Goal: Find specific page/section: Find specific page/section

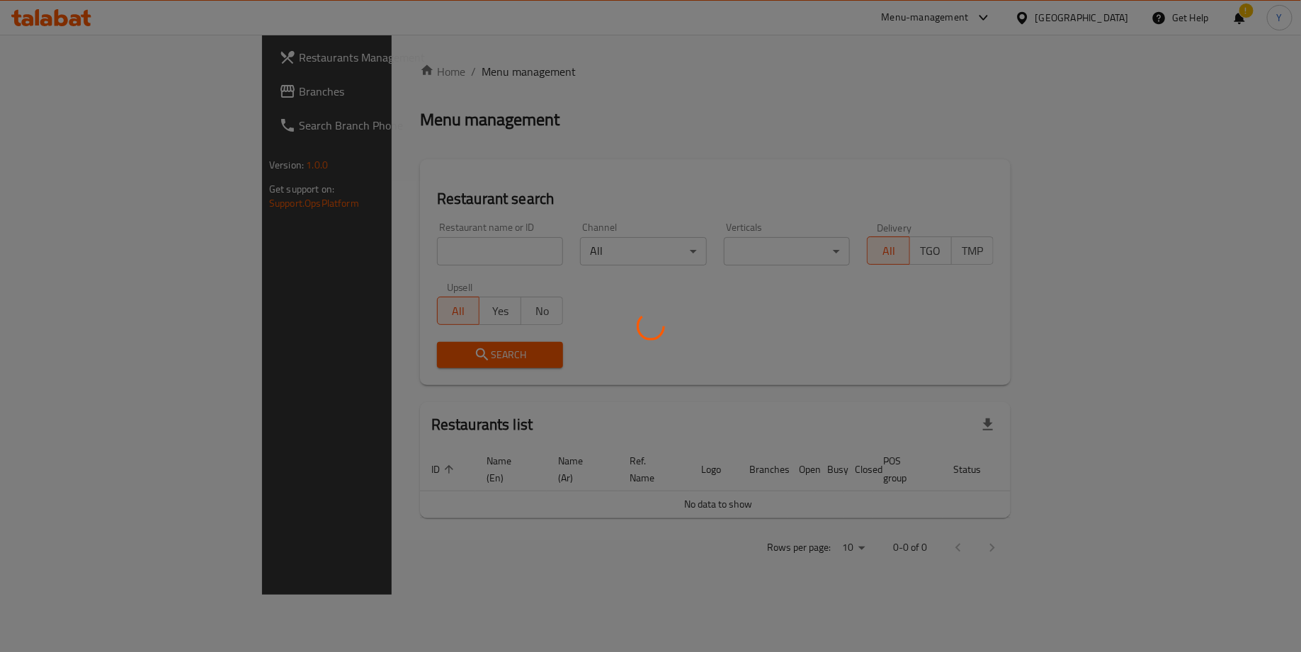
click at [337, 233] on div at bounding box center [650, 326] width 1301 height 652
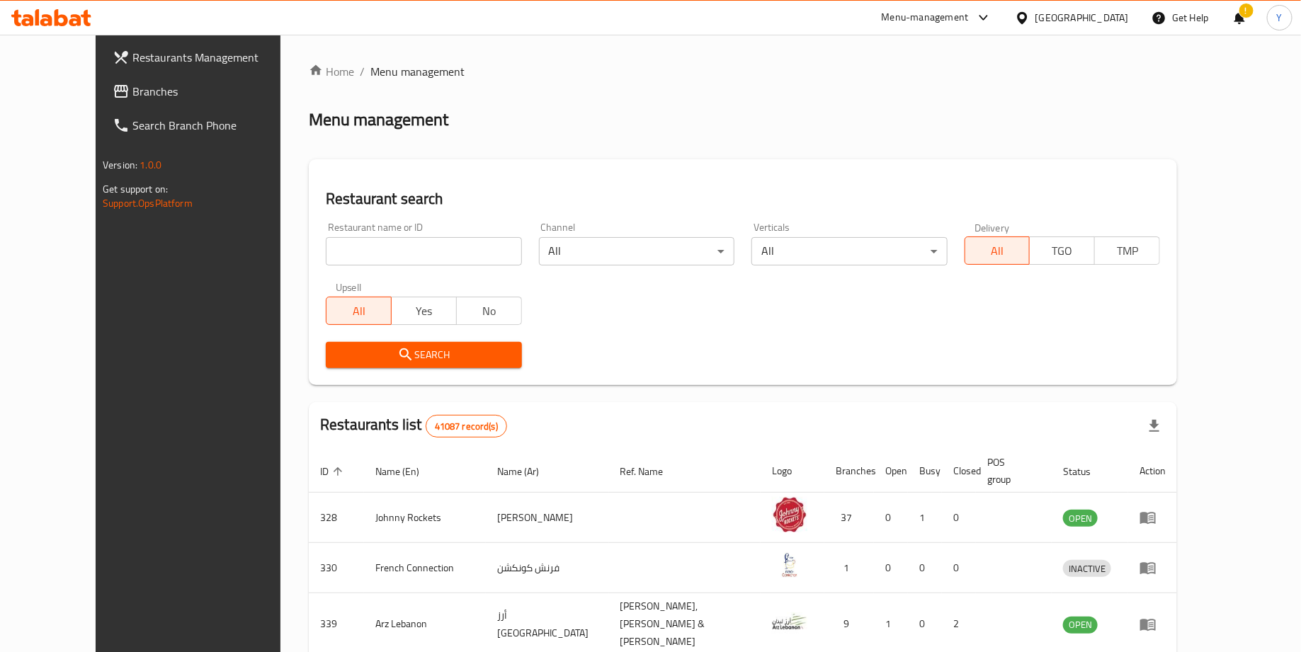
click at [329, 249] on input "search" at bounding box center [423, 251] width 195 height 28
click at [366, 240] on input "search" at bounding box center [423, 251] width 195 height 28
type input "hive"
click button "Search" at bounding box center [423, 355] width 195 height 26
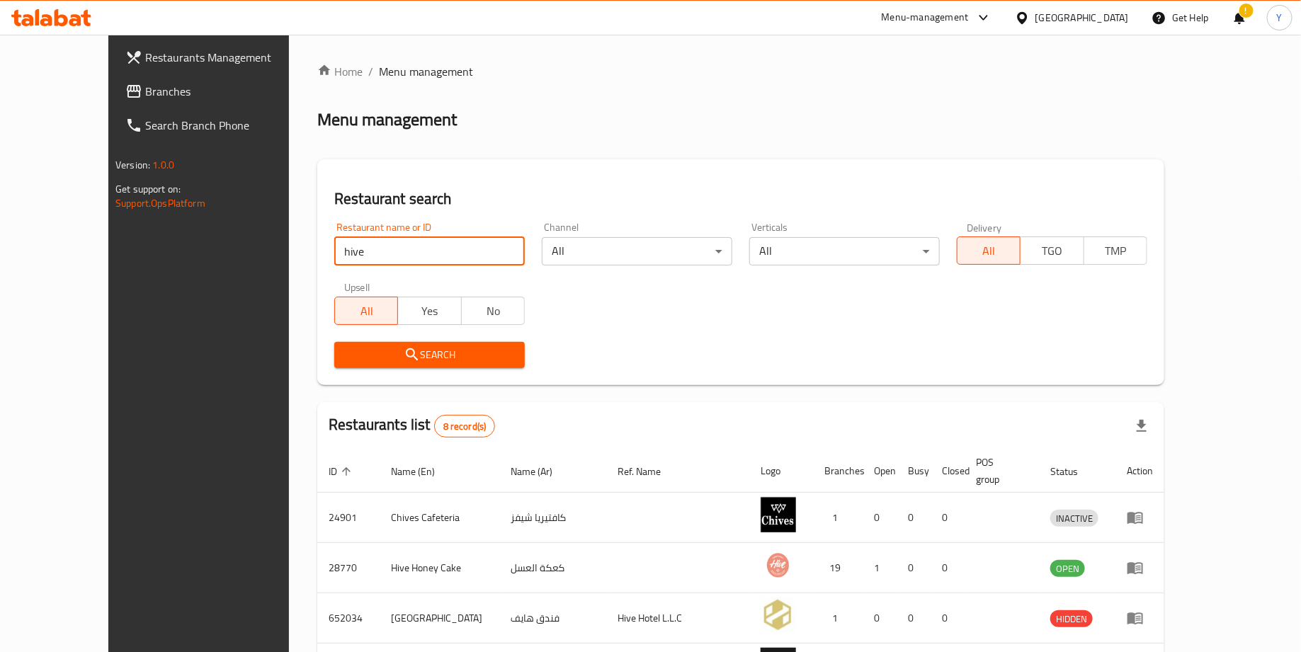
scroll to position [314, 0]
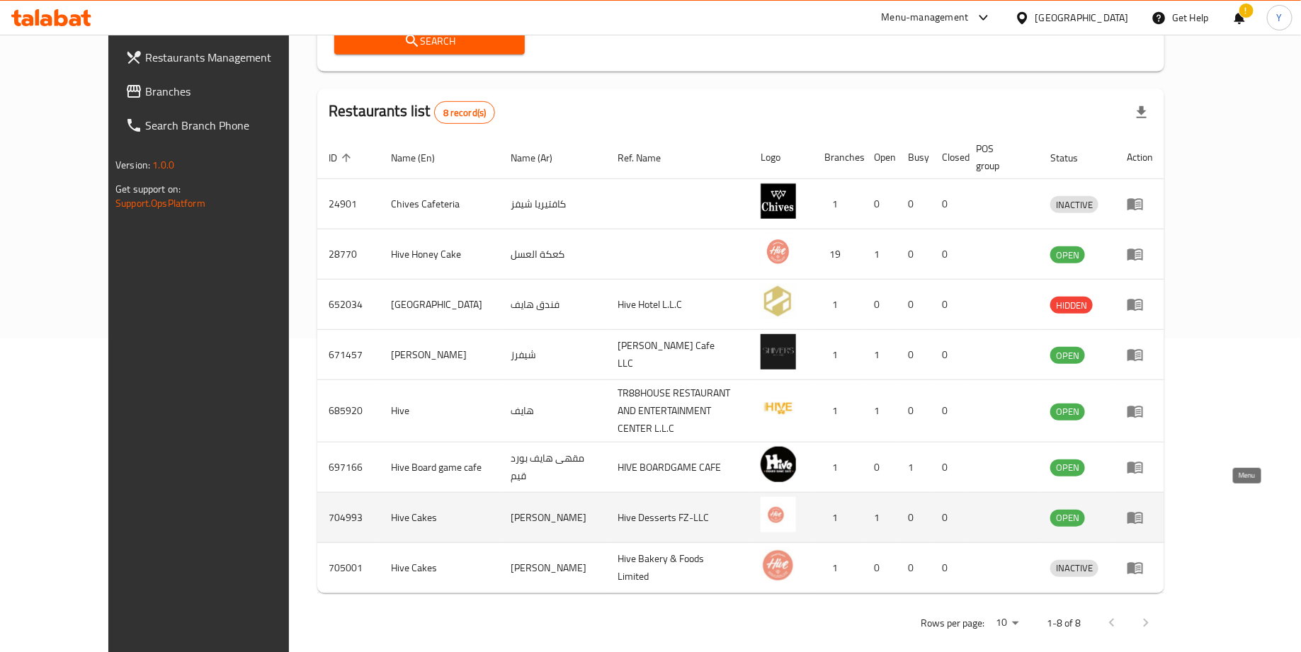
click at [1143, 513] on icon "enhanced table" at bounding box center [1135, 519] width 16 height 12
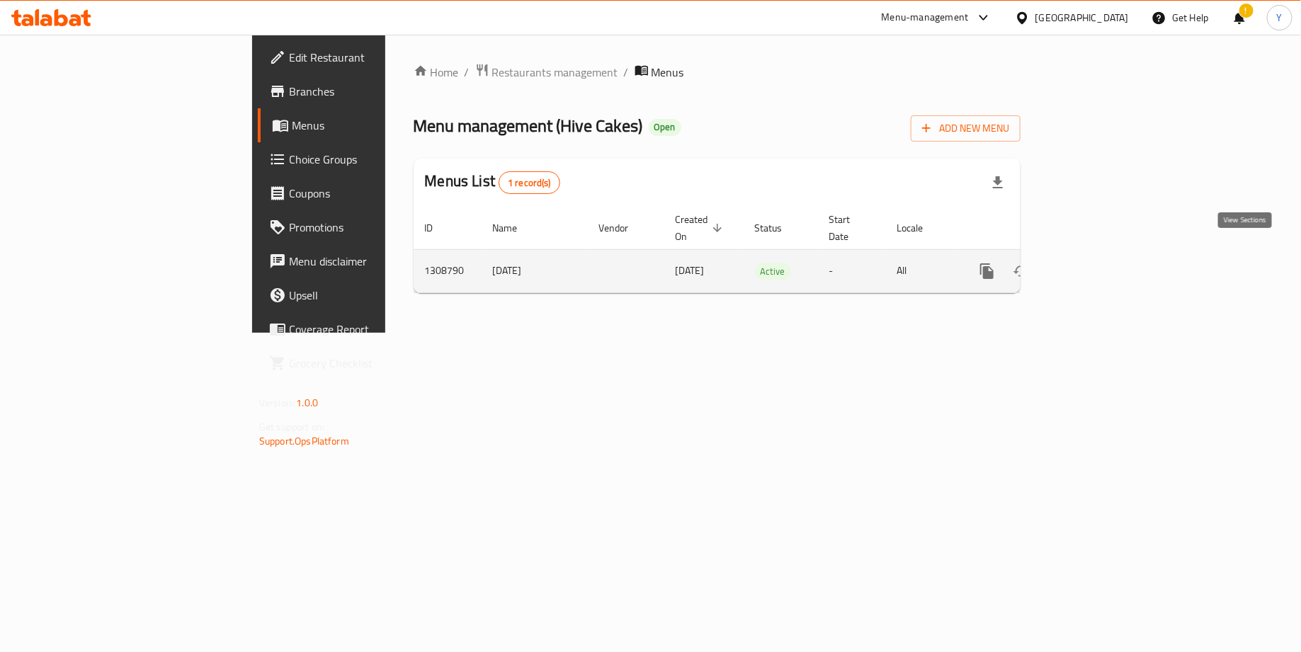
click at [1106, 254] on link "enhanced table" at bounding box center [1089, 271] width 34 height 34
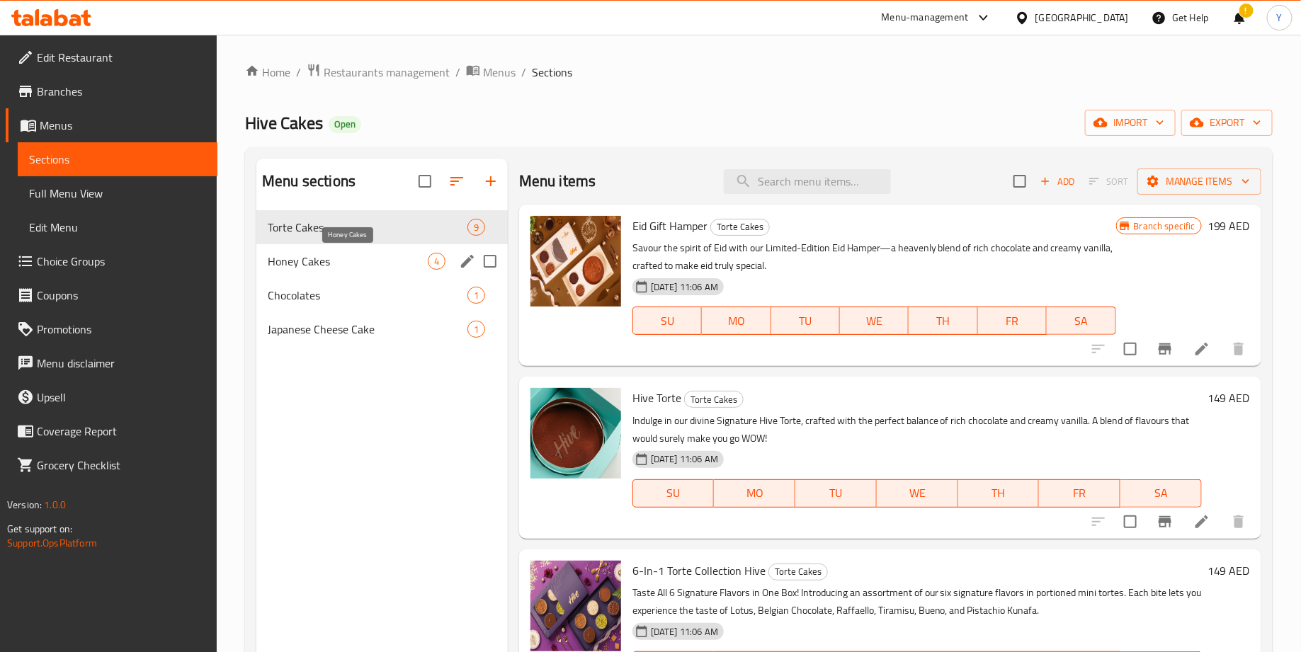
click at [397, 263] on span "Honey Cakes" at bounding box center [348, 261] width 160 height 17
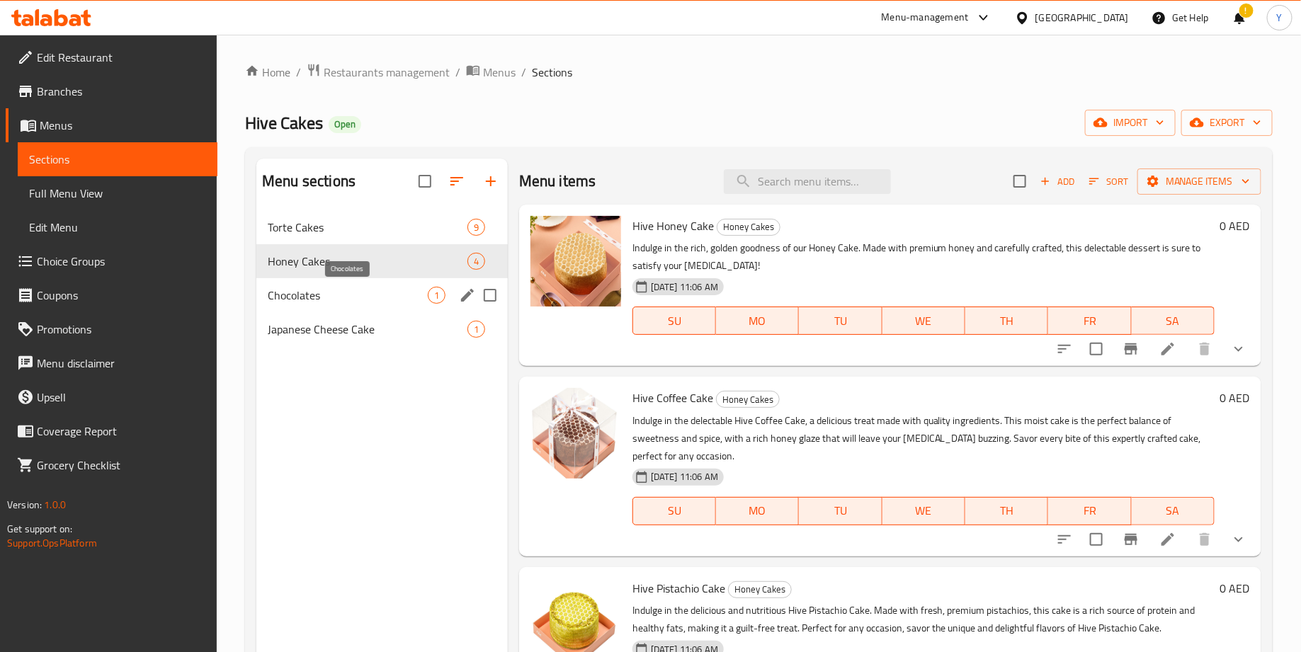
click at [375, 295] on span "Chocolates" at bounding box center [348, 295] width 160 height 17
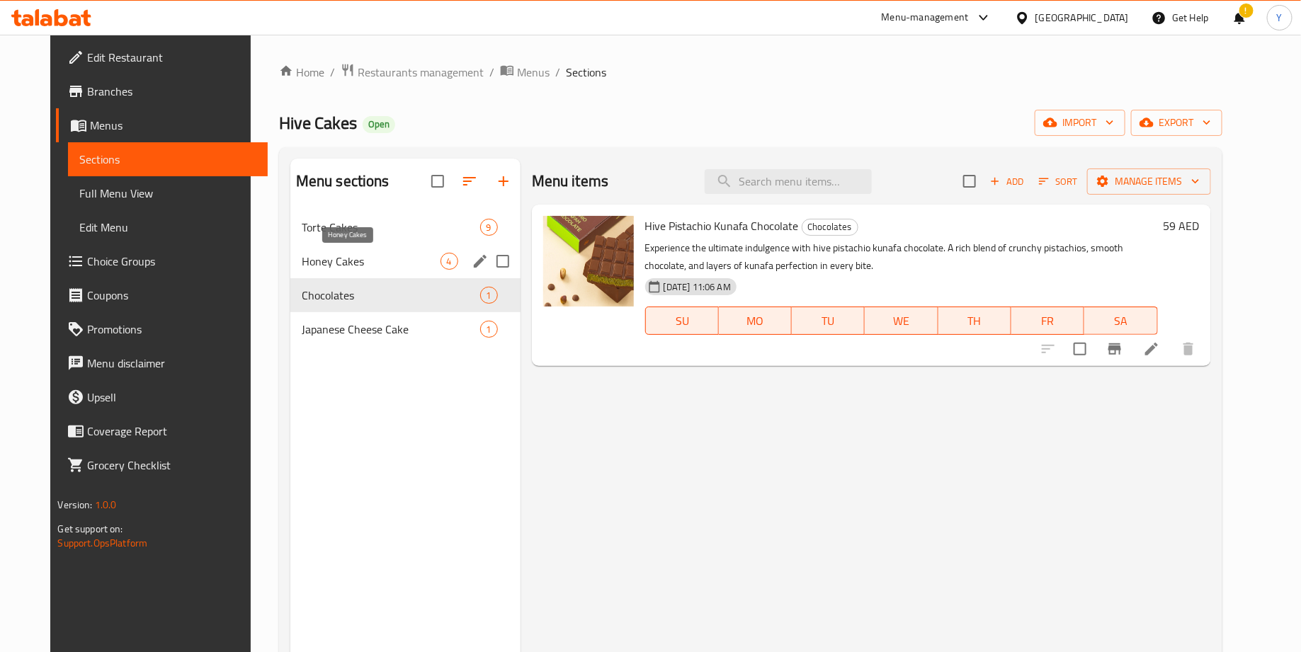
click at [378, 254] on span "Honey Cakes" at bounding box center [371, 261] width 139 height 17
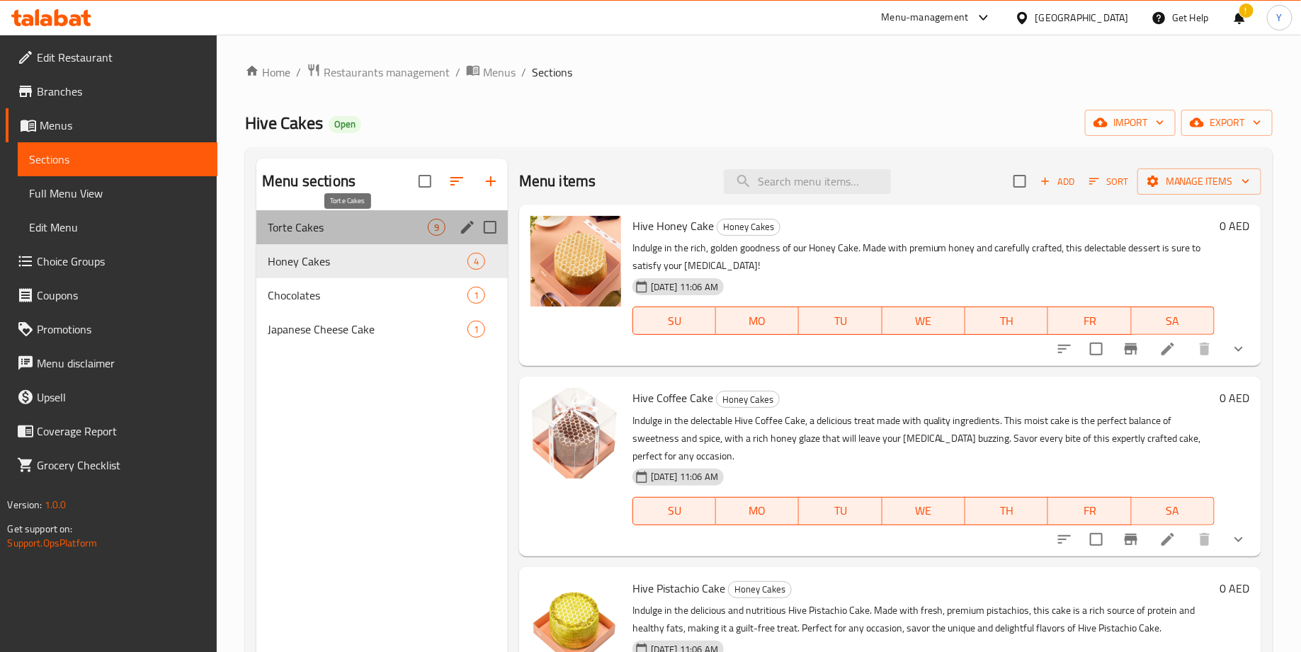
click at [373, 221] on span "Torte Cakes" at bounding box center [348, 227] width 160 height 17
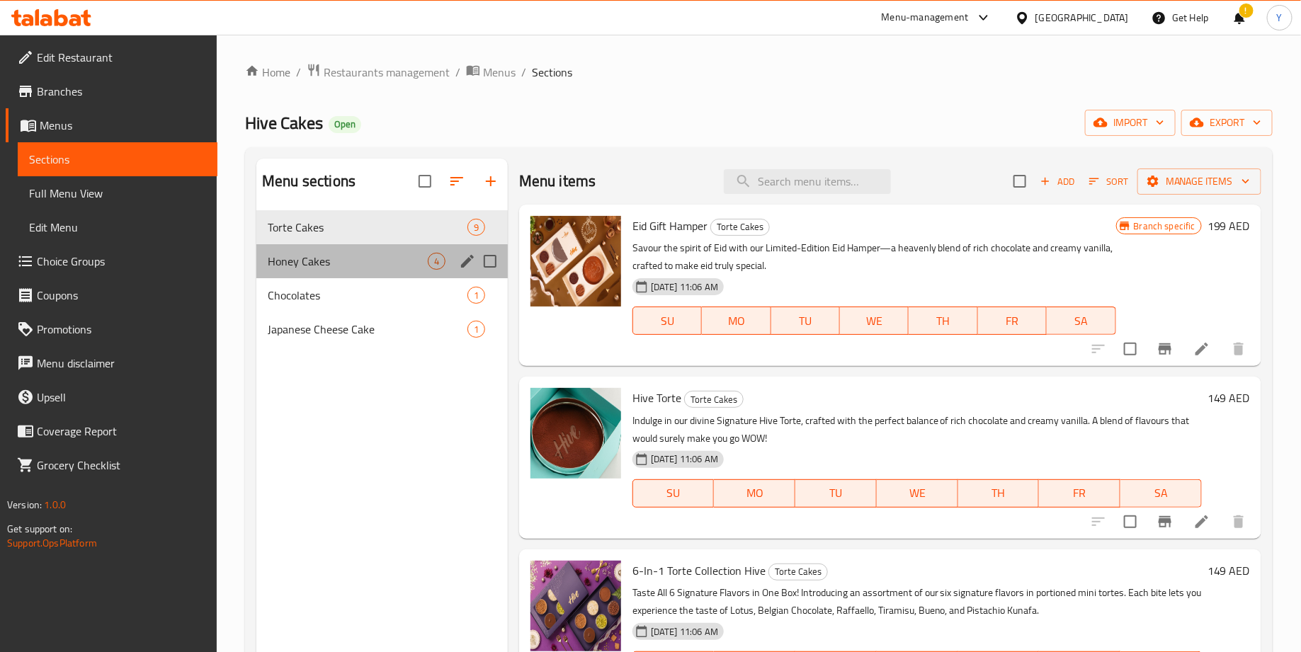
click at [374, 270] on div "Honey Cakes 4" at bounding box center [381, 261] width 251 height 34
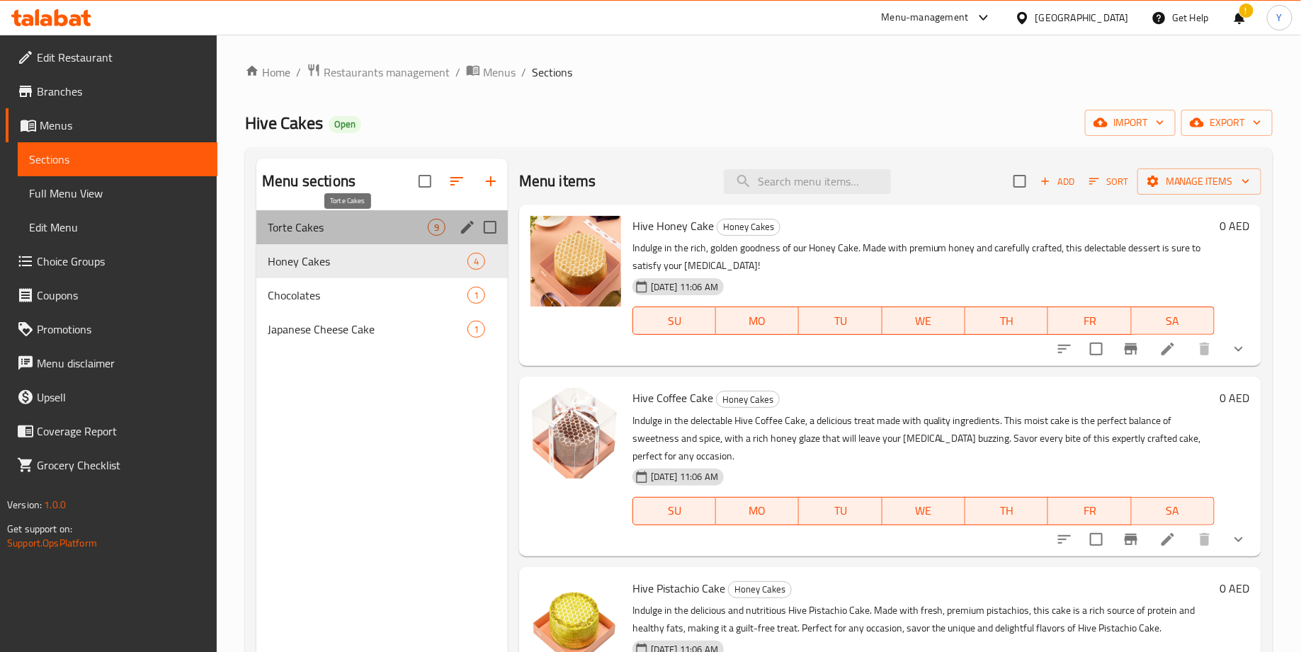
click at [365, 224] on span "Torte Cakes" at bounding box center [348, 227] width 160 height 17
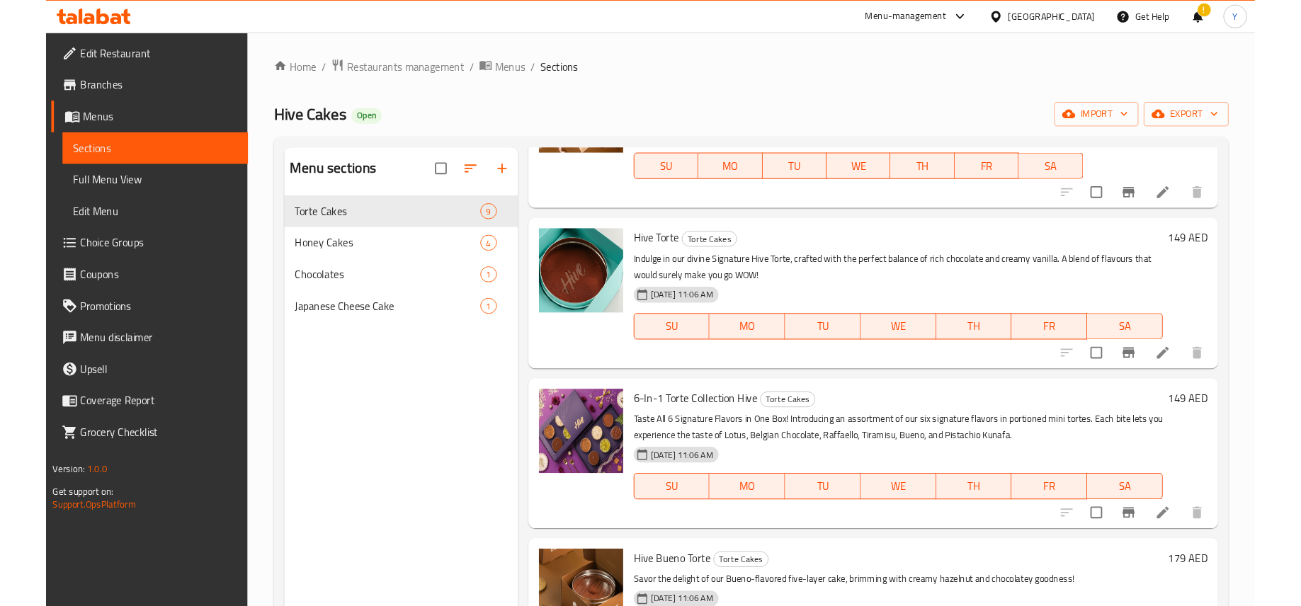
scroll to position [145, 0]
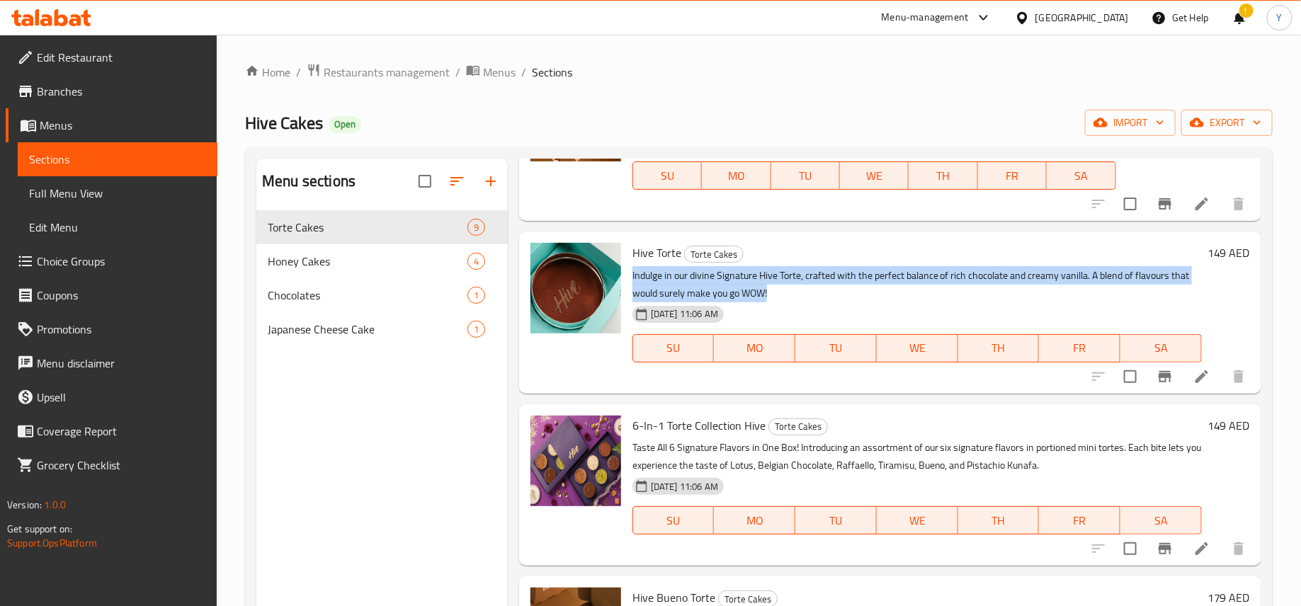
drag, startPoint x: 776, startPoint y: 295, endPoint x: 627, endPoint y: 276, distance: 149.9
click at [627, 276] on div "Hive Torte Torte Cakes Indulge in our divine Signature Hive Torte, crafted with…" at bounding box center [917, 312] width 581 height 150
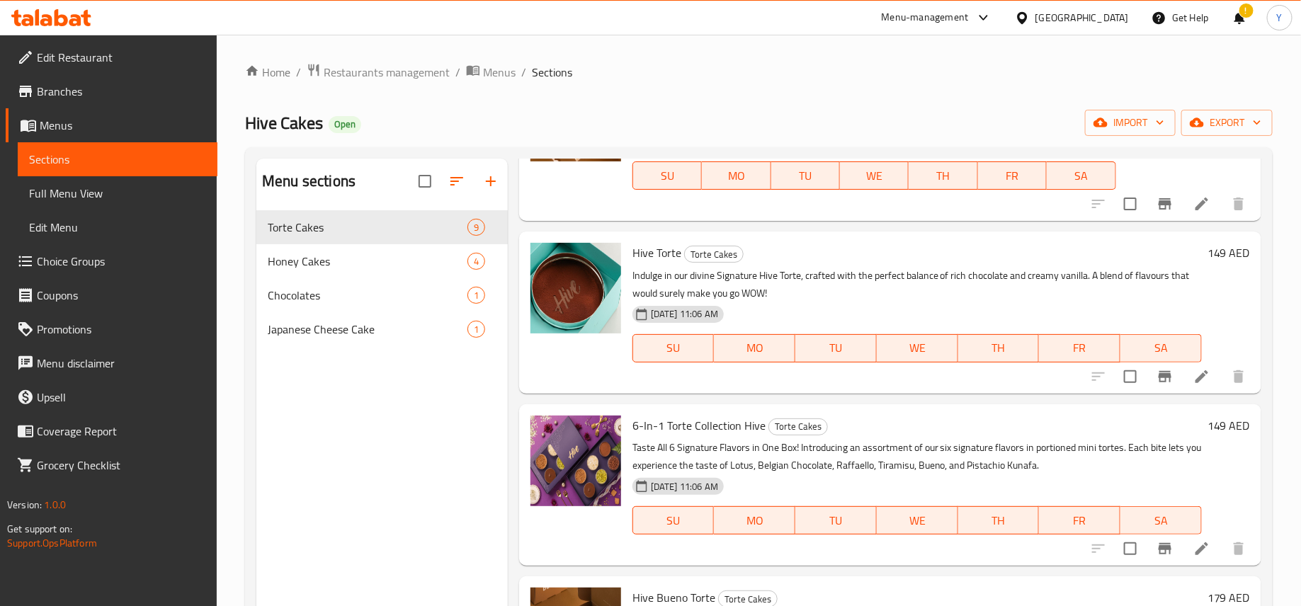
click at [807, 303] on div "[DATE] 11:06 AM SU MO TU WE TH FR SA" at bounding box center [917, 338] width 581 height 76
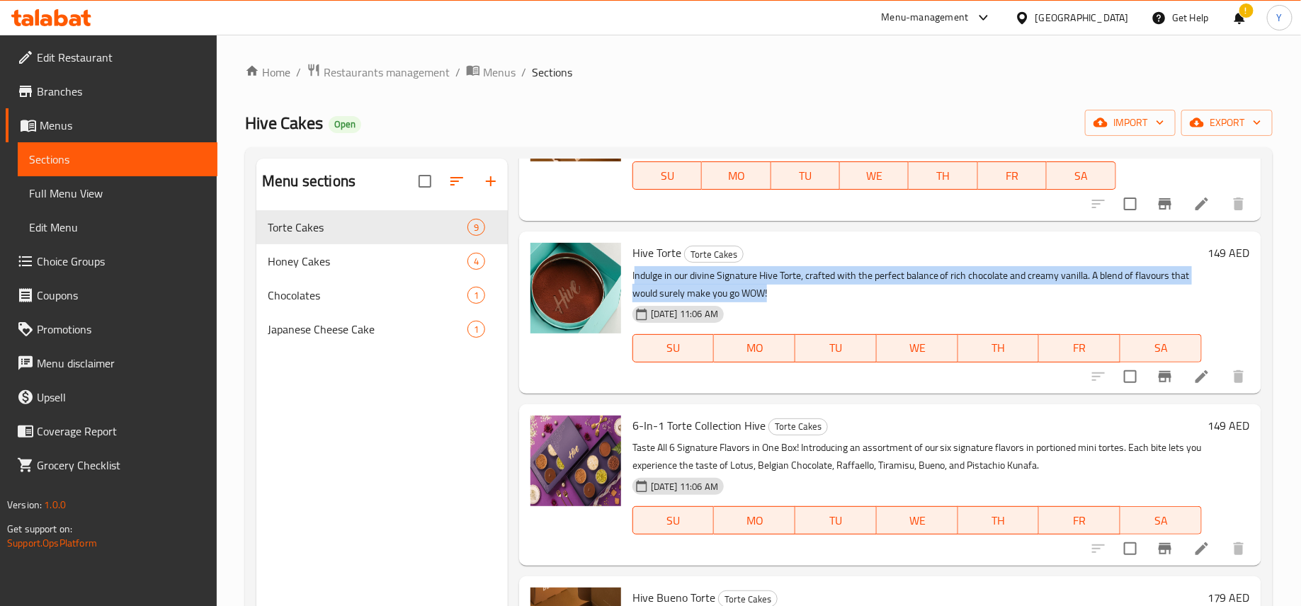
drag, startPoint x: 775, startPoint y: 290, endPoint x: 636, endPoint y: 275, distance: 139.6
click at [636, 275] on p "Indulge in our divine Signature Hive Torte, crafted with the perfect balance of…" at bounding box center [916, 284] width 569 height 35
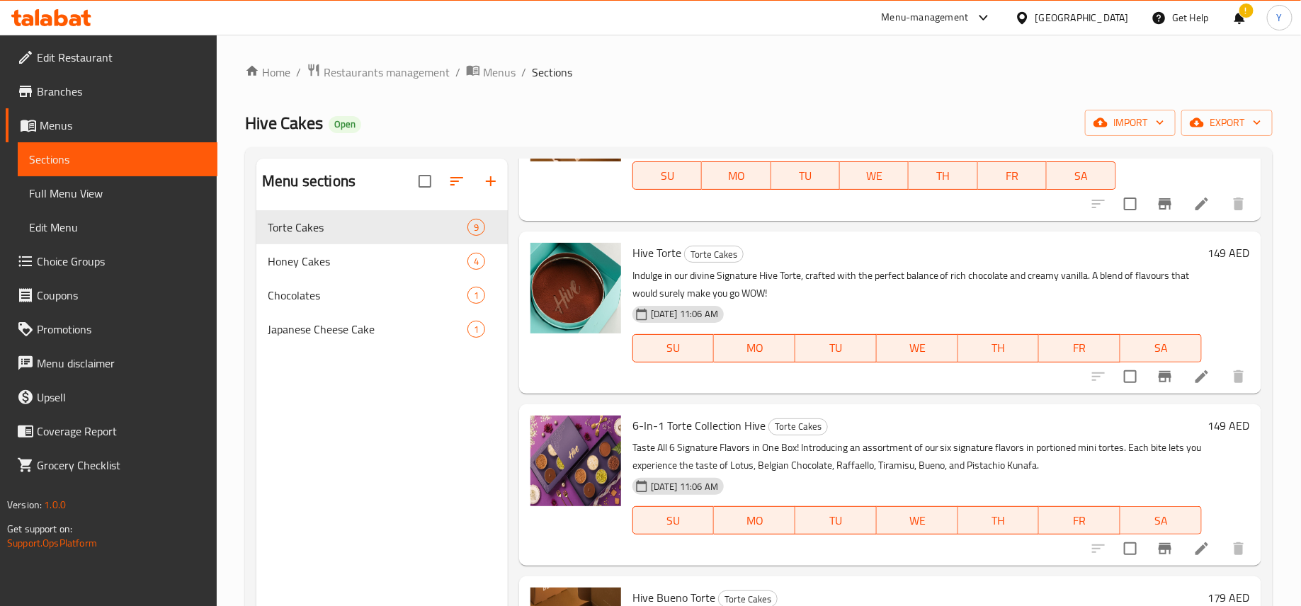
click at [632, 275] on p "Indulge in our divine Signature Hive Torte, crafted with the perfect balance of…" at bounding box center [916, 284] width 569 height 35
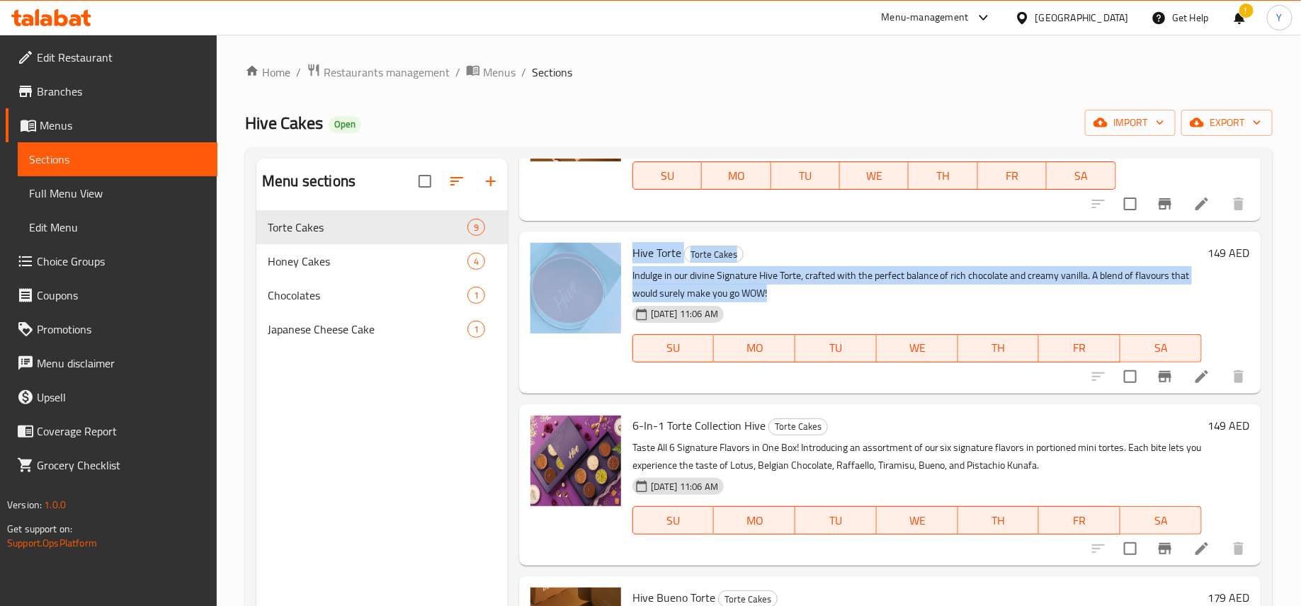
drag, startPoint x: 777, startPoint y: 295, endPoint x: 620, endPoint y: 275, distance: 158.5
click at [620, 275] on div "Hive Torte Torte Cakes Indulge in our divine Signature Hive Torte, crafted with…" at bounding box center [890, 312] width 731 height 150
click at [797, 296] on p "Indulge in our divine Signature Hive Torte, crafted with the perfect balance of…" at bounding box center [916, 284] width 569 height 35
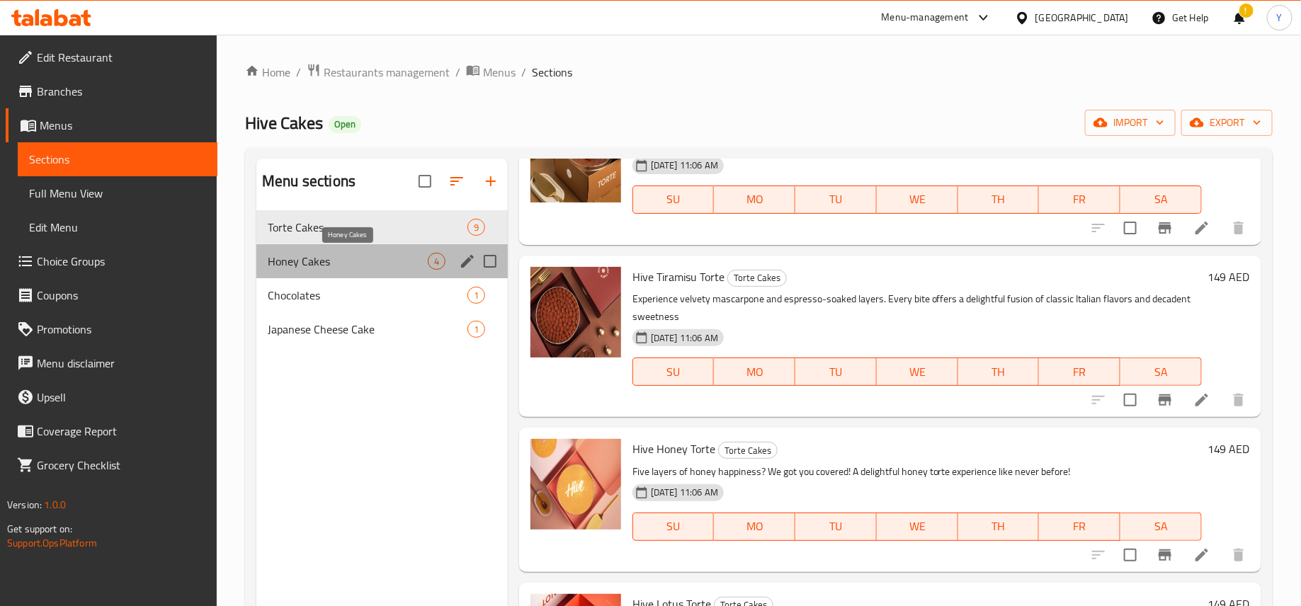
click at [351, 268] on span "Honey Cakes" at bounding box center [348, 261] width 160 height 17
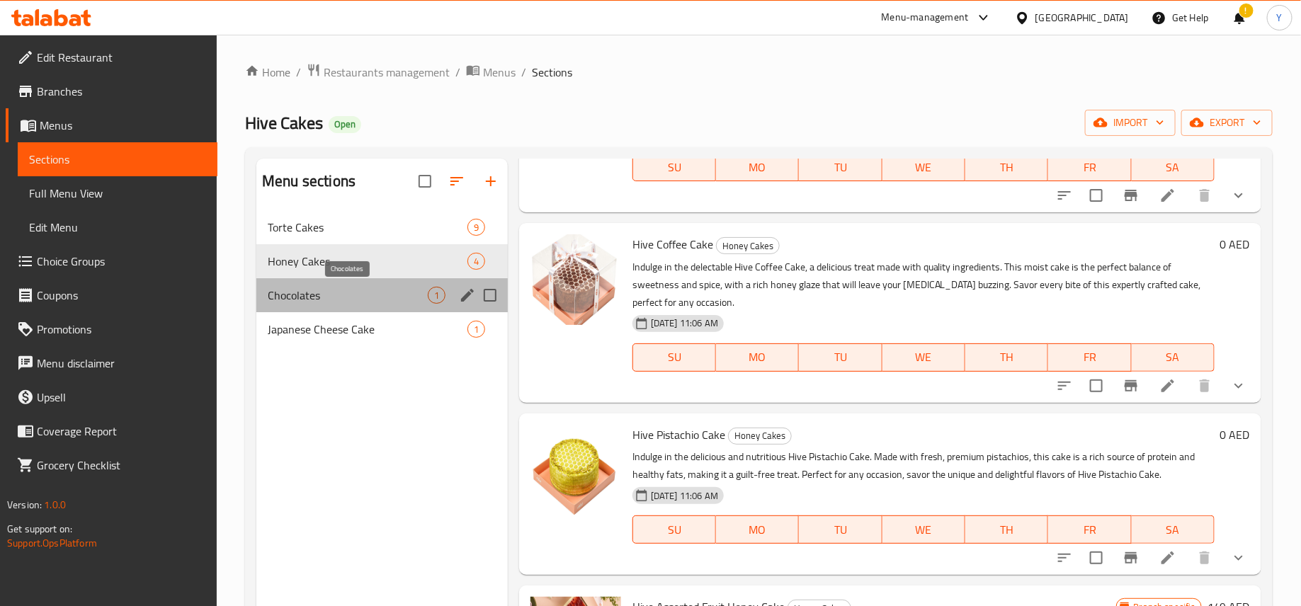
click at [362, 289] on span "Chocolates" at bounding box center [348, 295] width 160 height 17
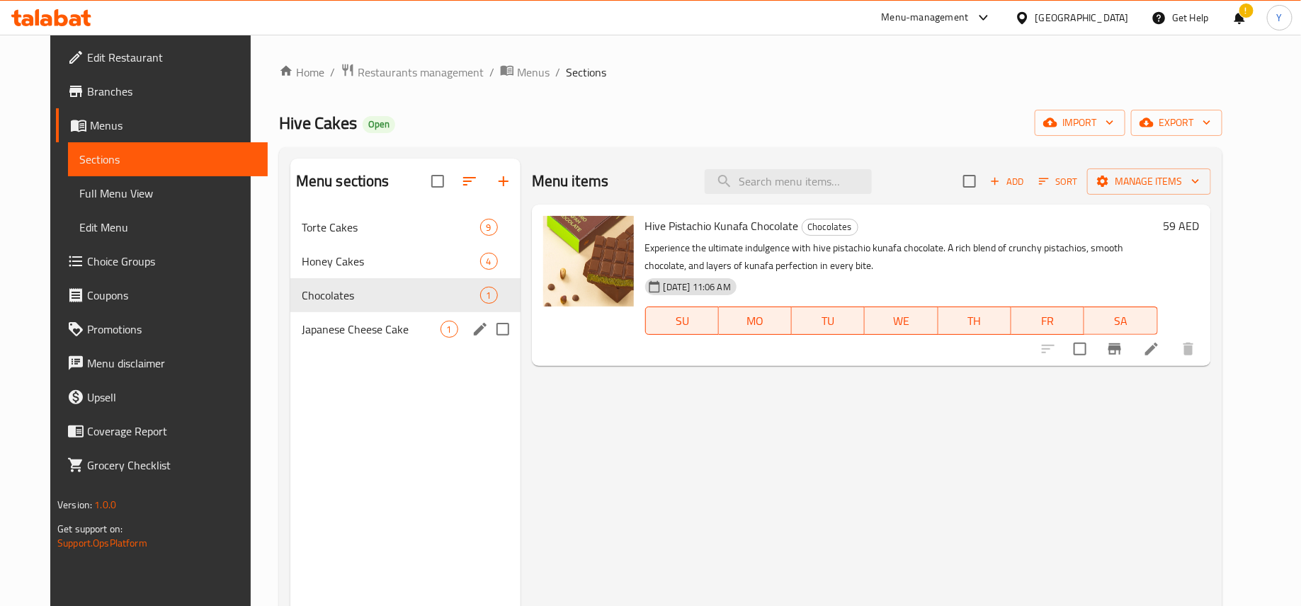
click at [363, 321] on span "Japanese Cheese Cake" at bounding box center [371, 329] width 139 height 17
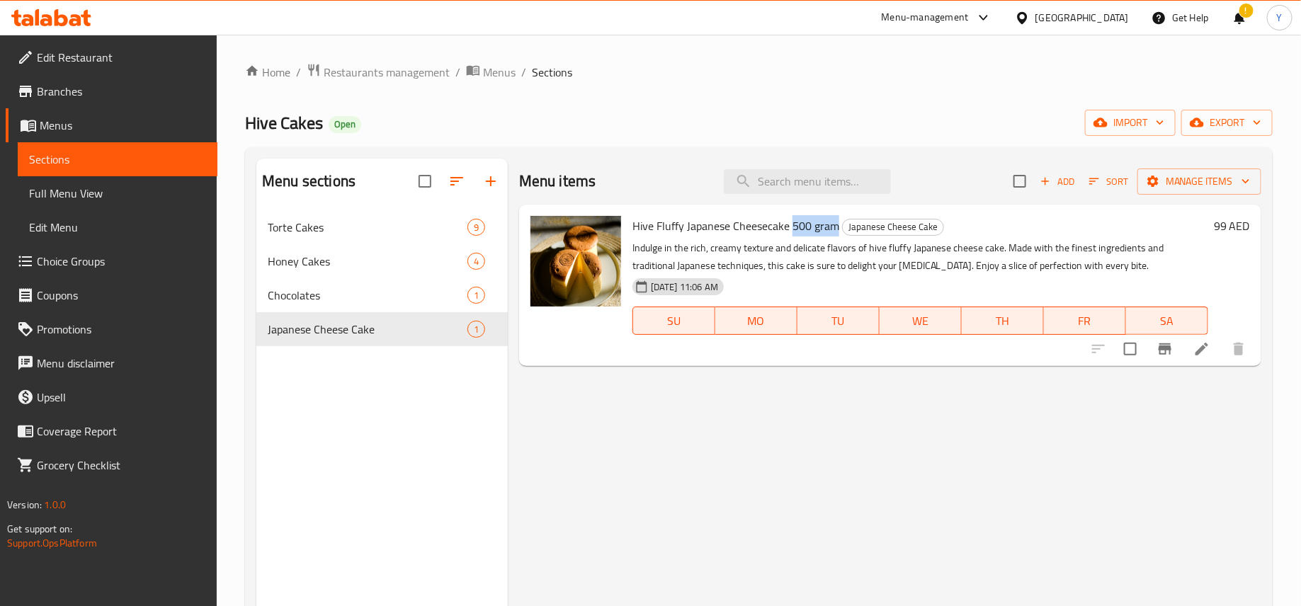
drag, startPoint x: 792, startPoint y: 228, endPoint x: 835, endPoint y: 225, distance: 43.3
click at [835, 225] on span "Hive Fluffy Japanese Cheesecake 500 gram" at bounding box center [735, 225] width 207 height 21
click at [334, 226] on span "Torte Cakes" at bounding box center [348, 227] width 160 height 17
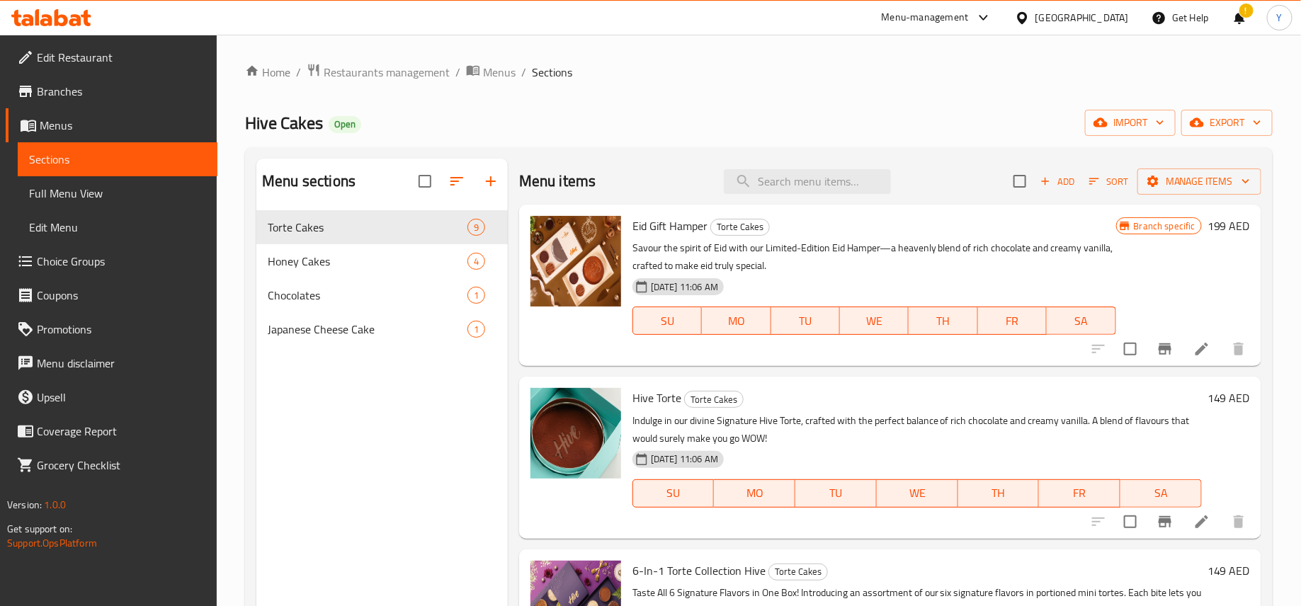
click at [964, 30] on div "Menu-management" at bounding box center [936, 18] width 133 height 34
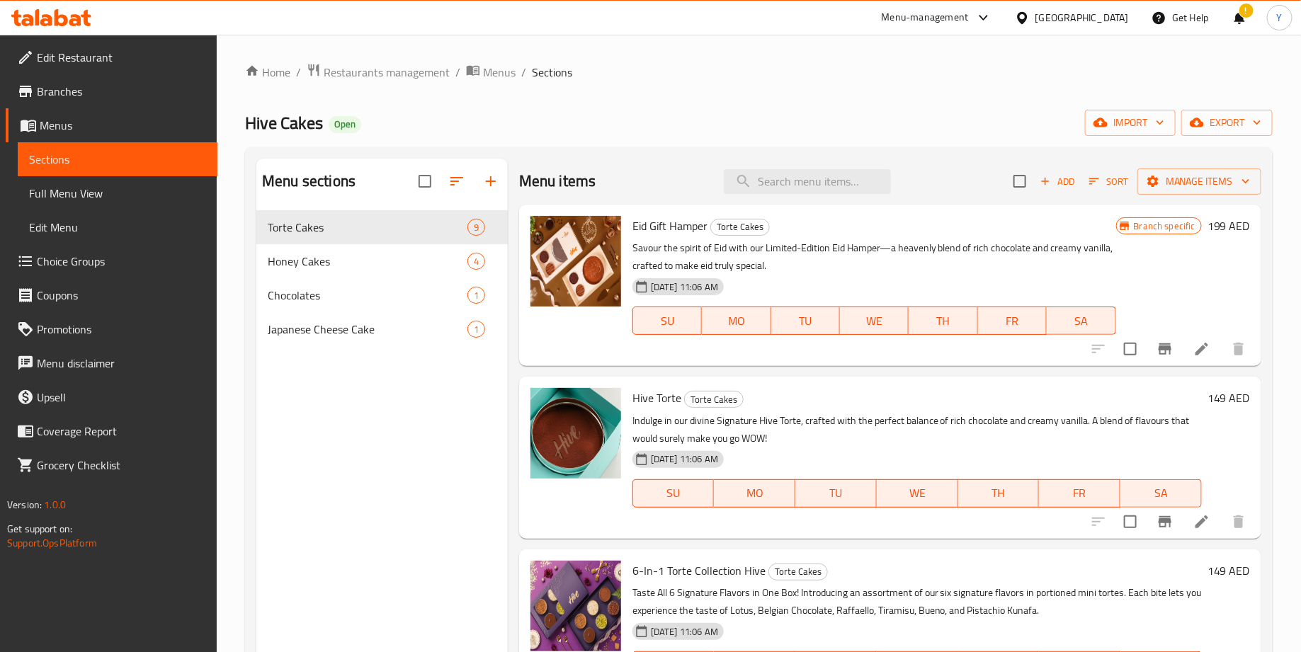
click at [977, 21] on icon at bounding box center [983, 17] width 17 height 17
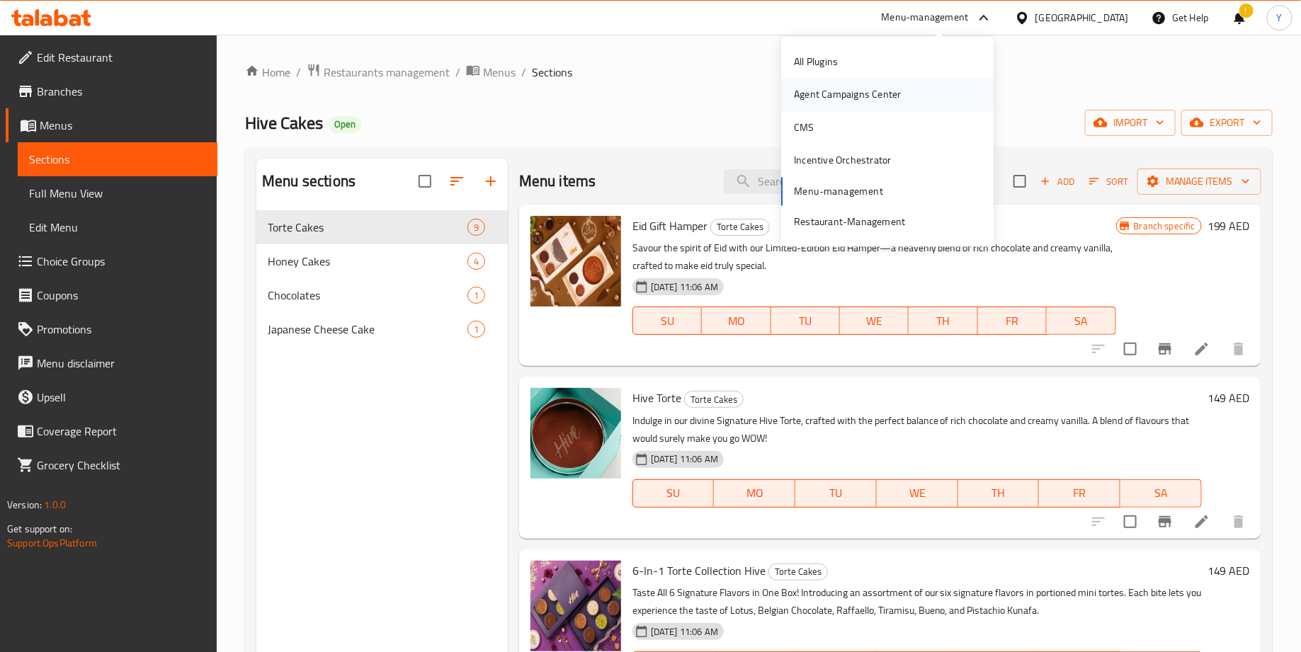
click at [877, 91] on div "Agent Campaigns Center" at bounding box center [847, 95] width 107 height 16
